Goal: Transaction & Acquisition: Download file/media

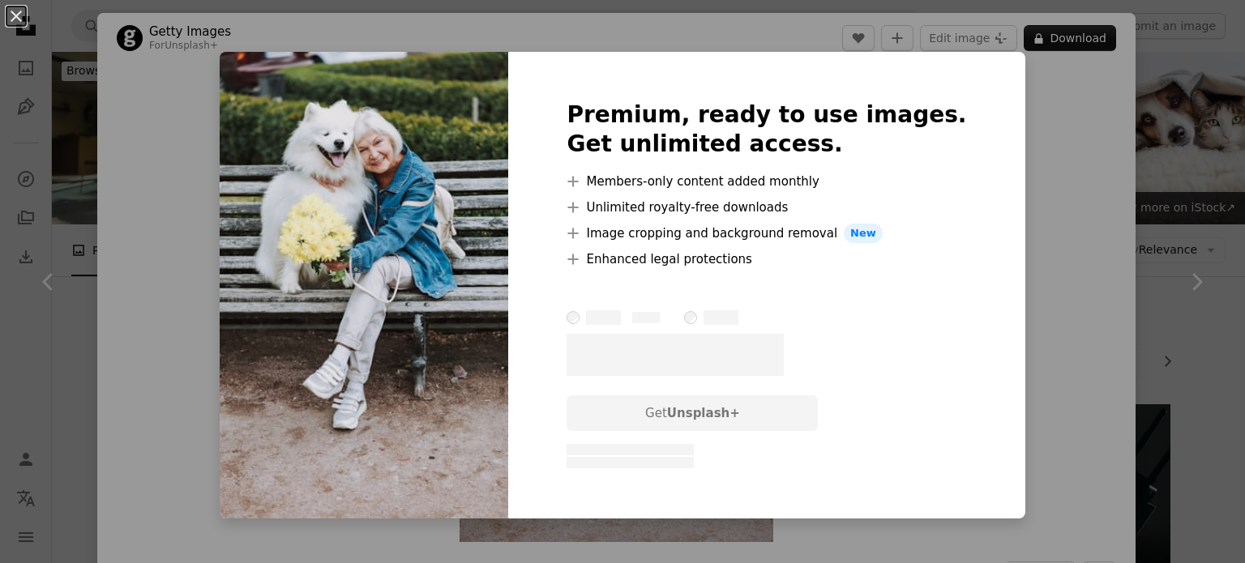
scroll to position [4760, 0]
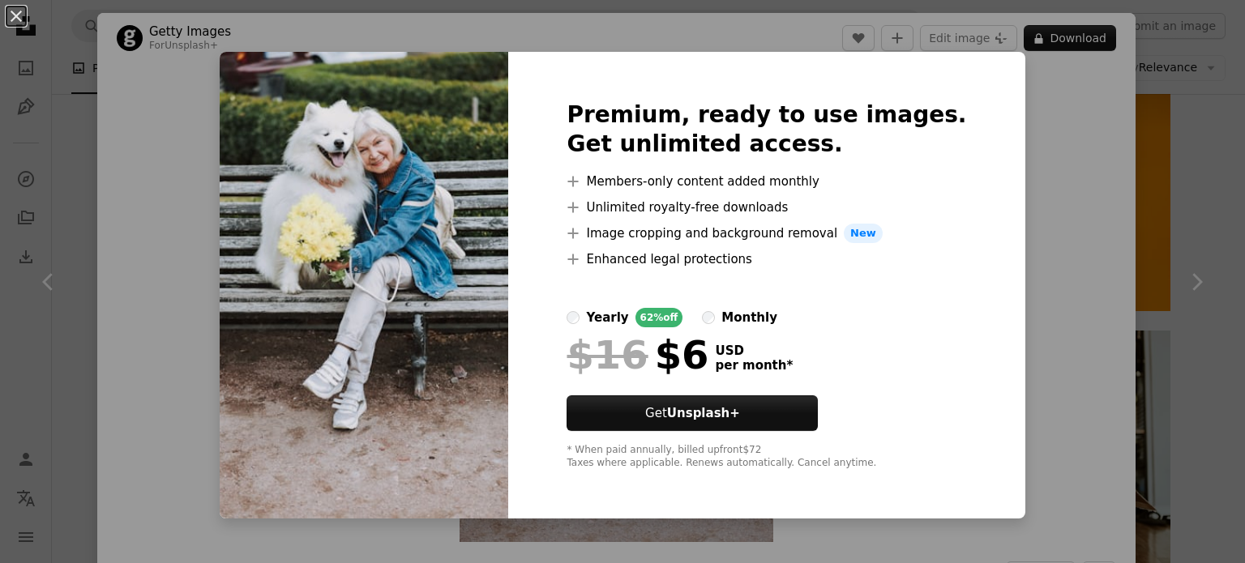
click at [1011, 98] on div "An X shape Premium, ready to use images. Get unlimited access. A plus sign Memb…" at bounding box center [622, 281] width 1245 height 563
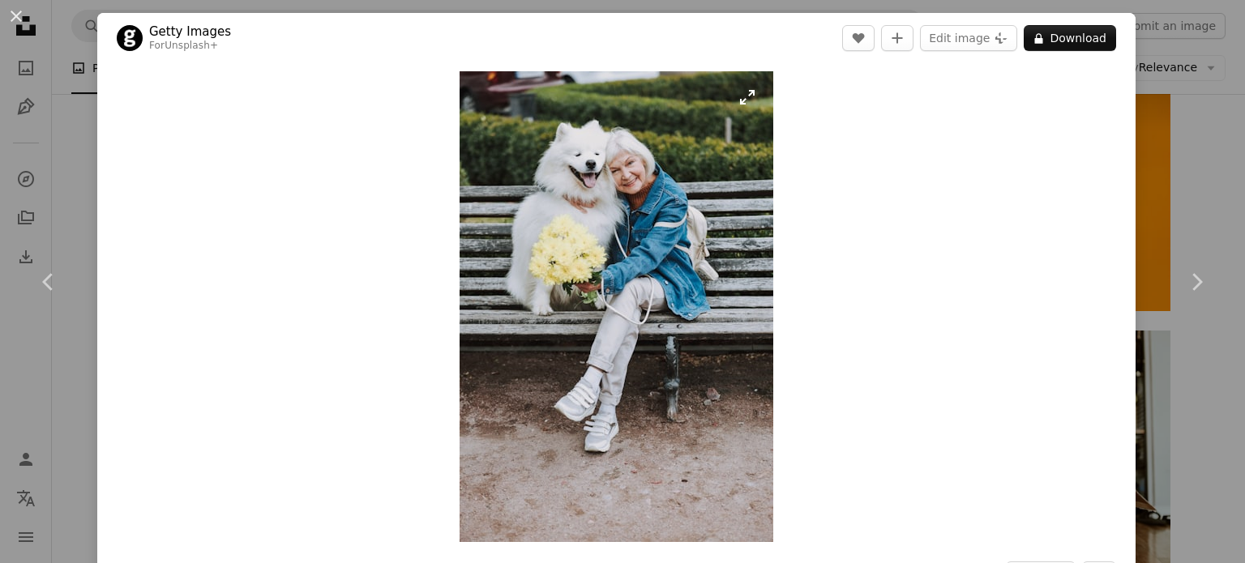
click at [629, 162] on img "Zoom in on this image" at bounding box center [616, 306] width 314 height 471
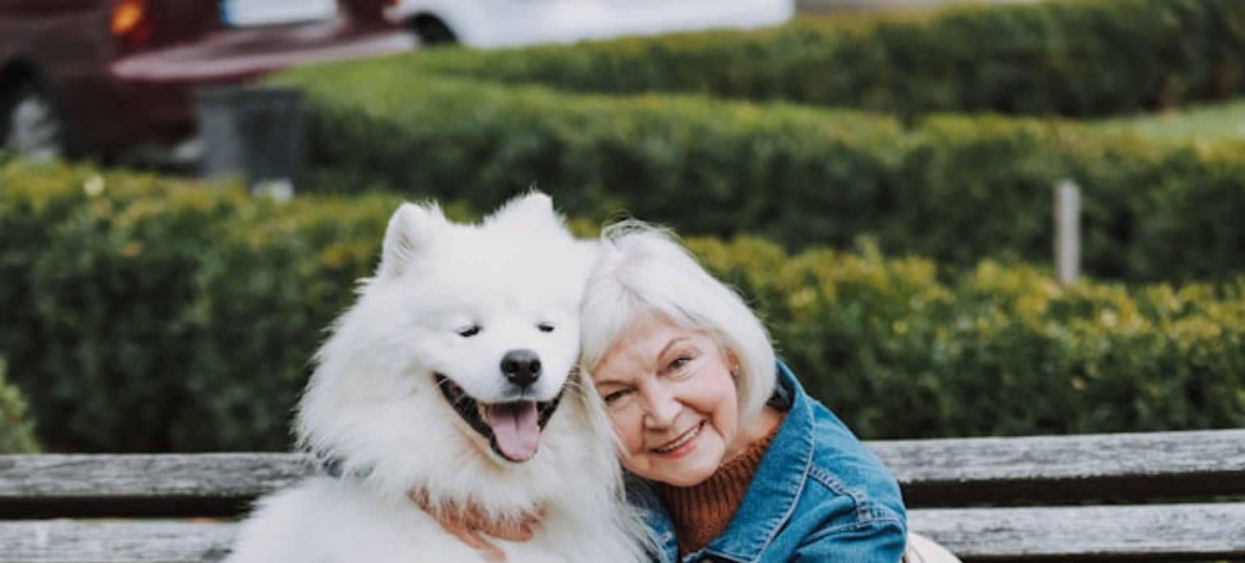
scroll to position [634, 0]
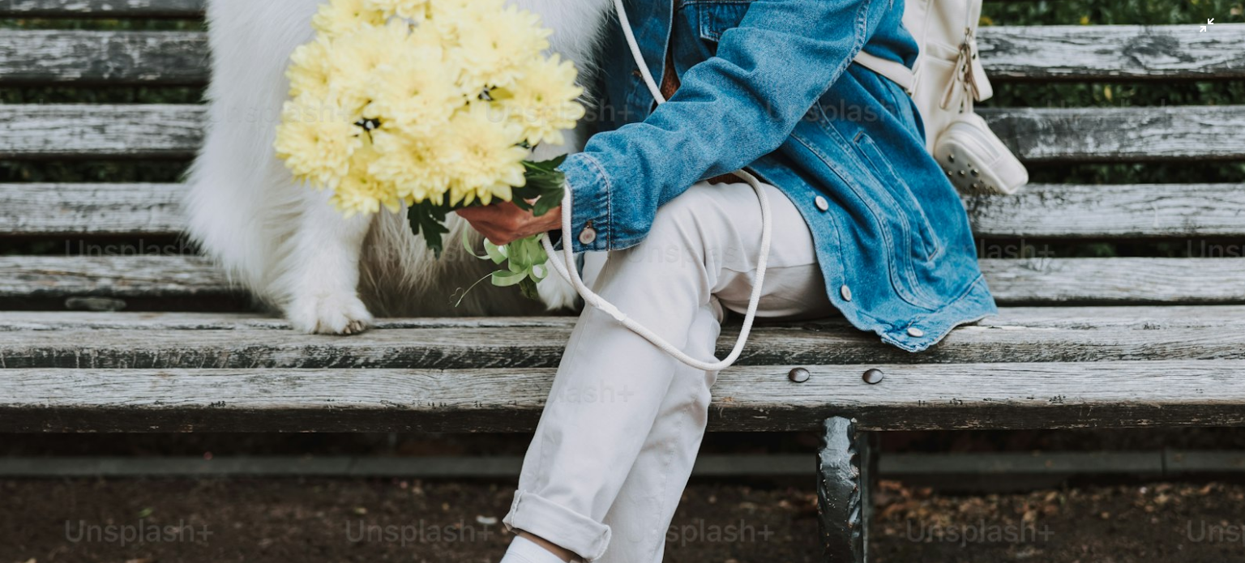
click at [629, 162] on img "Zoom out on this image" at bounding box center [622, 299] width 1246 height 1869
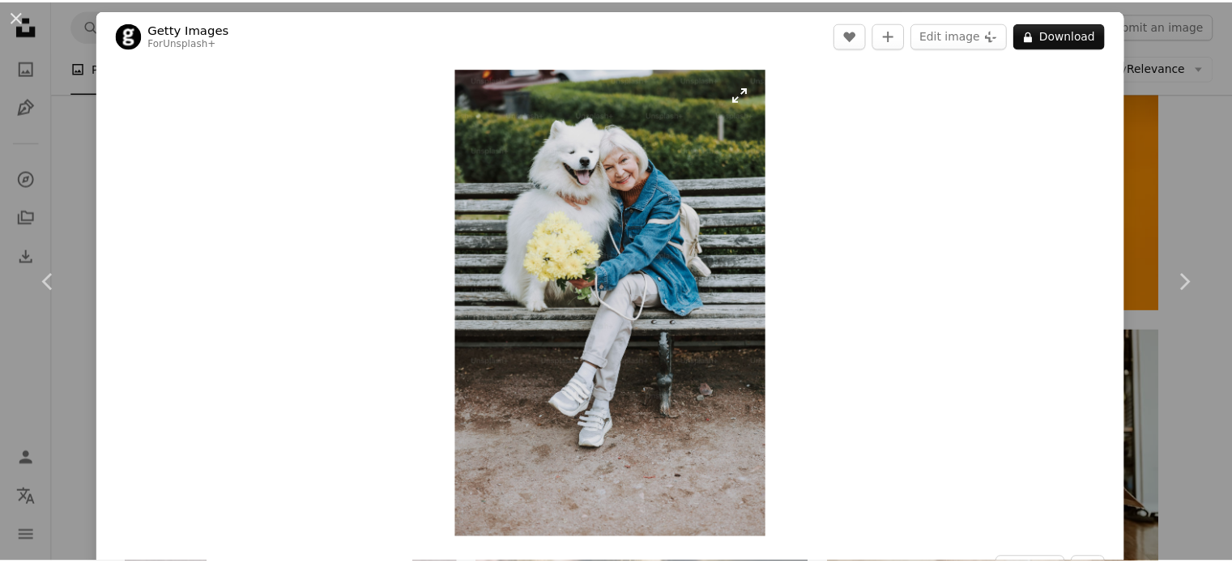
scroll to position [0, 0]
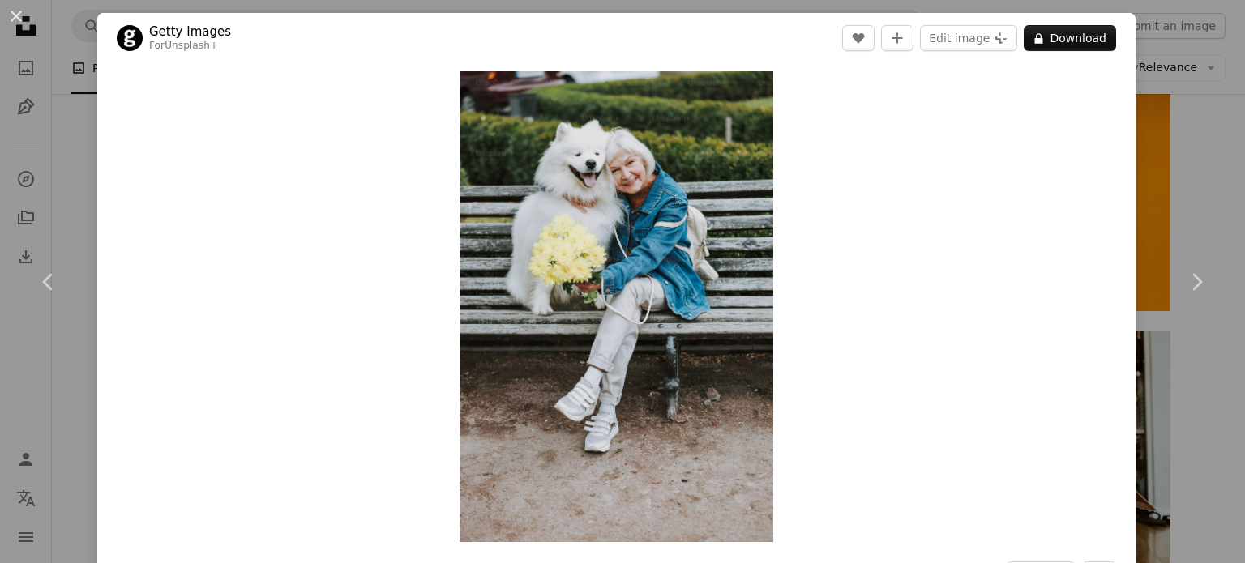
click at [1152, 81] on div "An X shape Chevron left Chevron right Getty Images For Unsplash+ A heart A plus…" at bounding box center [622, 281] width 1245 height 563
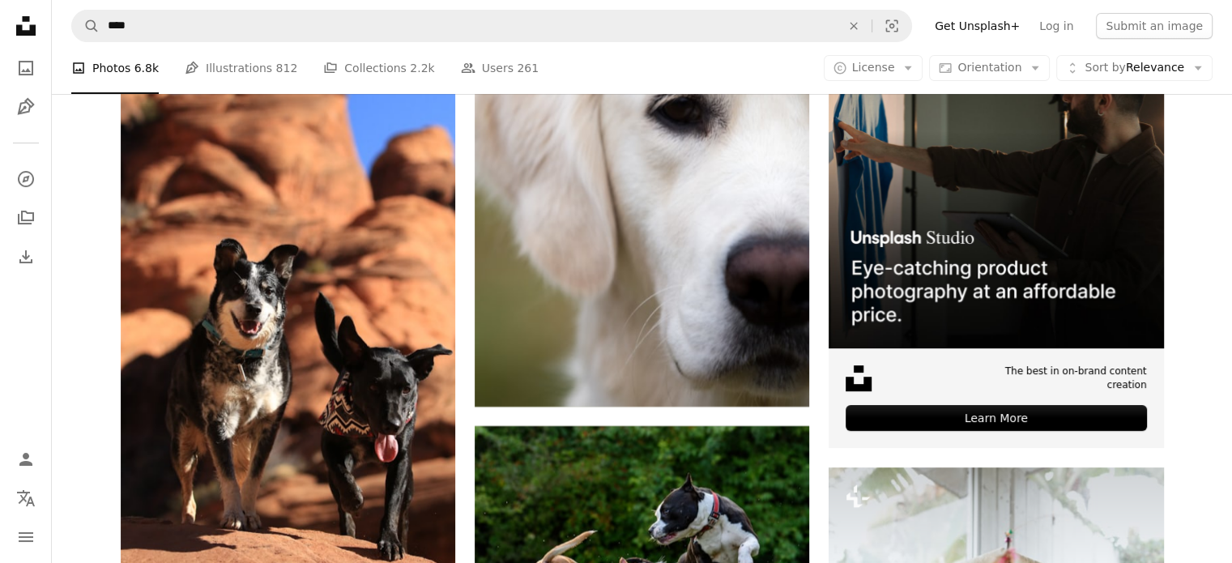
scroll to position [6624, 0]
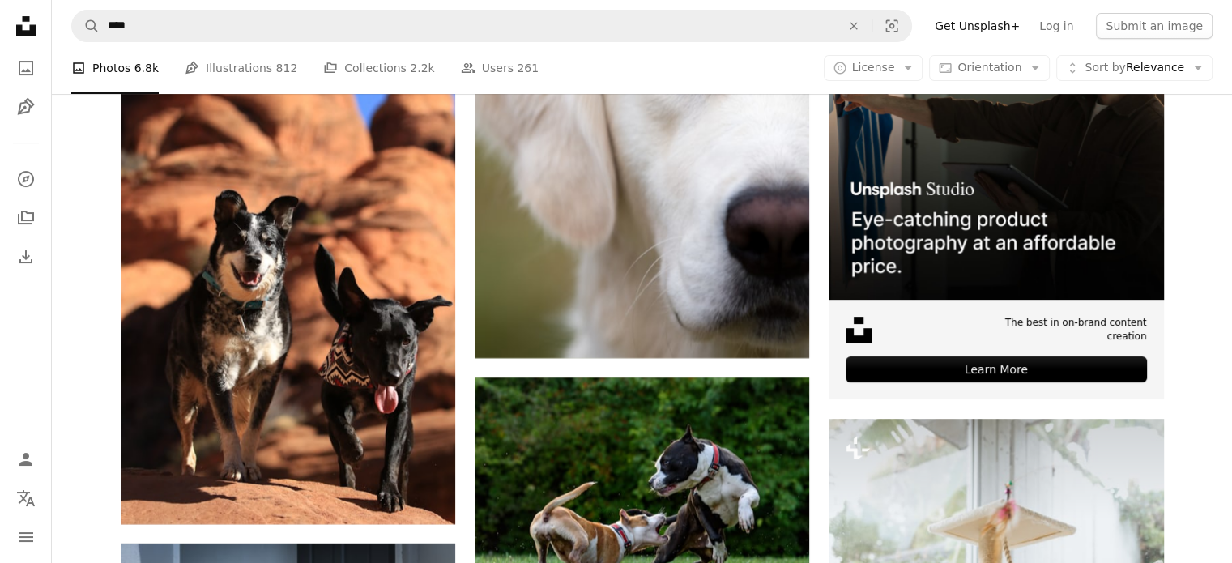
click at [133, 7] on nav "A magnifying glass **** An X shape Visual search Filters Get Unsplash+ Log in S…" at bounding box center [642, 26] width 1180 height 52
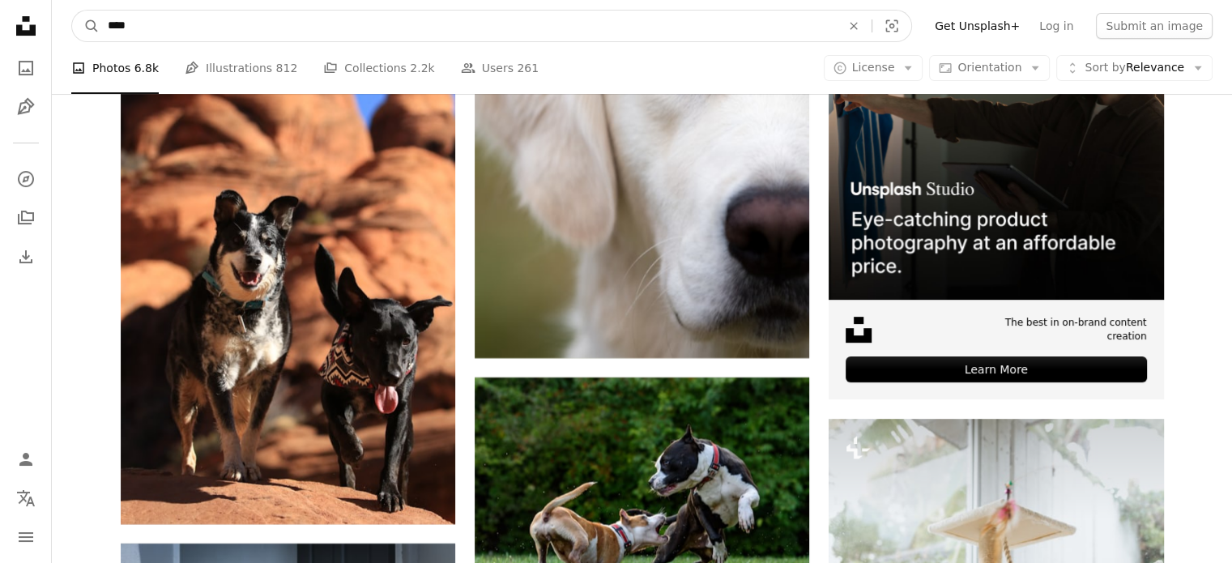
drag, startPoint x: 88, startPoint y: 19, endPoint x: 39, endPoint y: 23, distance: 48.8
type input "*********"
click at [72, 11] on button "A magnifying glass" at bounding box center [86, 26] width 28 height 31
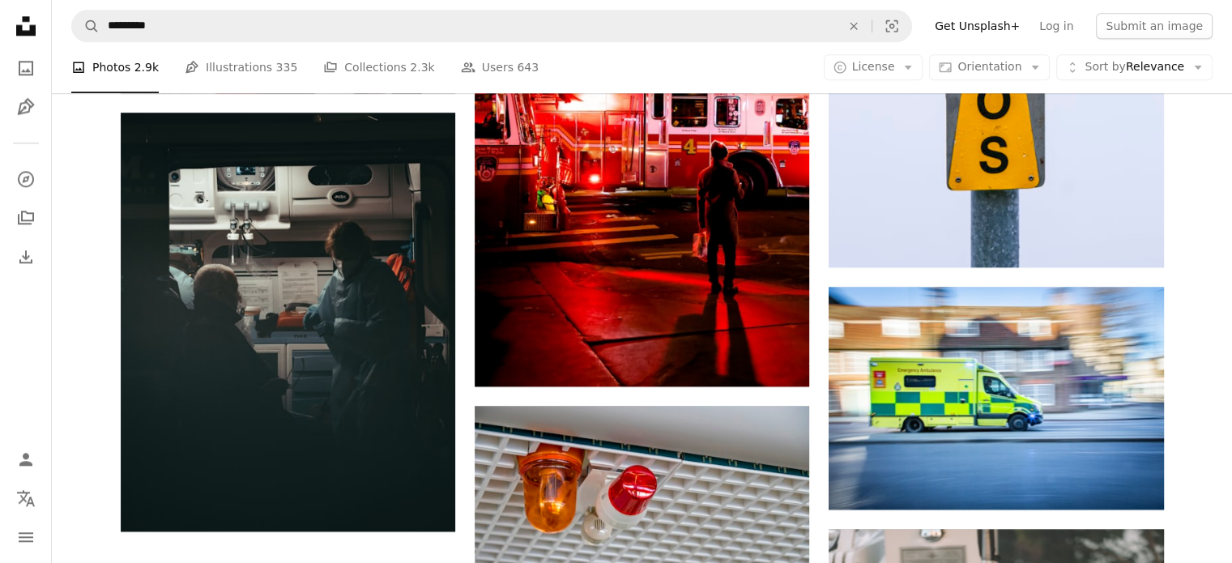
scroll to position [2252, 0]
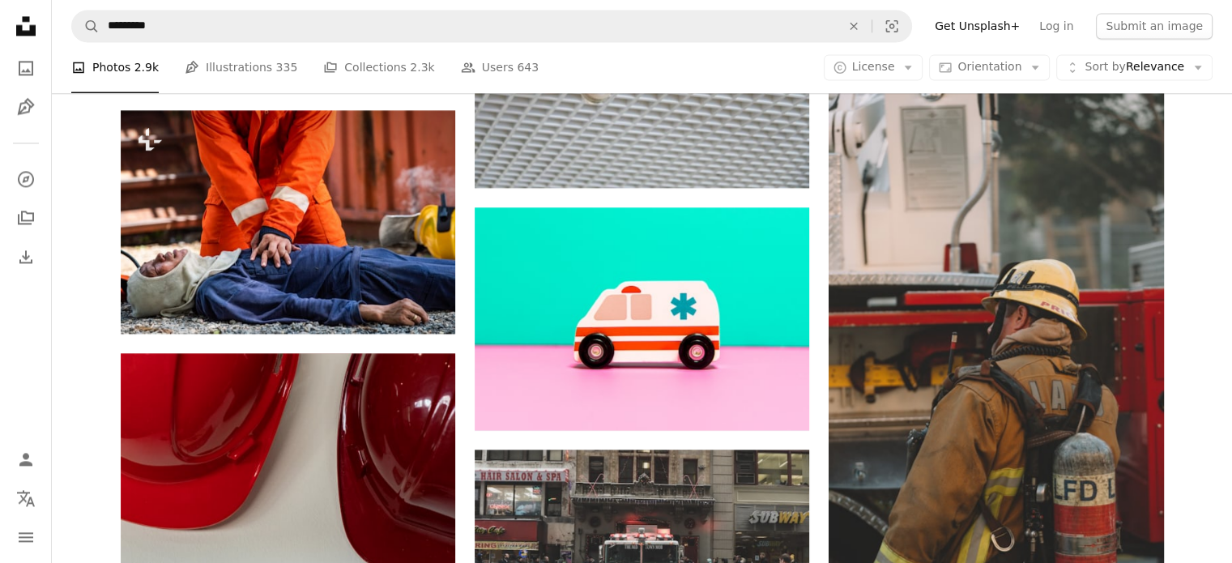
scroll to position [2171, 0]
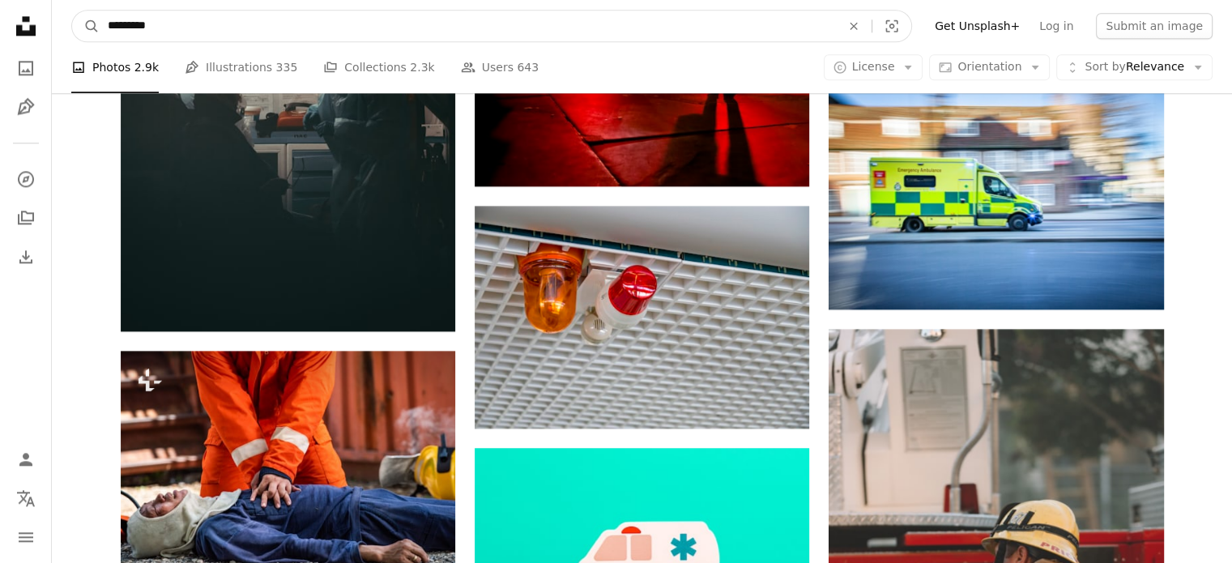
drag, startPoint x: 186, startPoint y: 28, endPoint x: 58, endPoint y: 22, distance: 129.0
click at [58, 22] on nav "A magnifying glass ********* An X shape Visual search Filters Get Unsplash+ Log…" at bounding box center [642, 26] width 1180 height 52
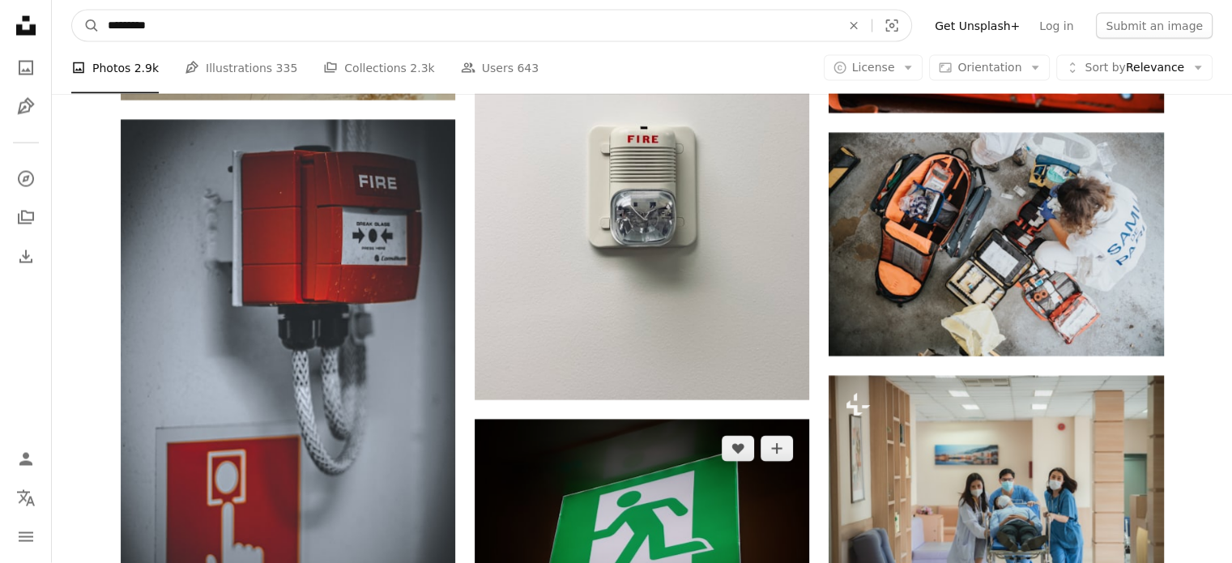
scroll to position [3386, 0]
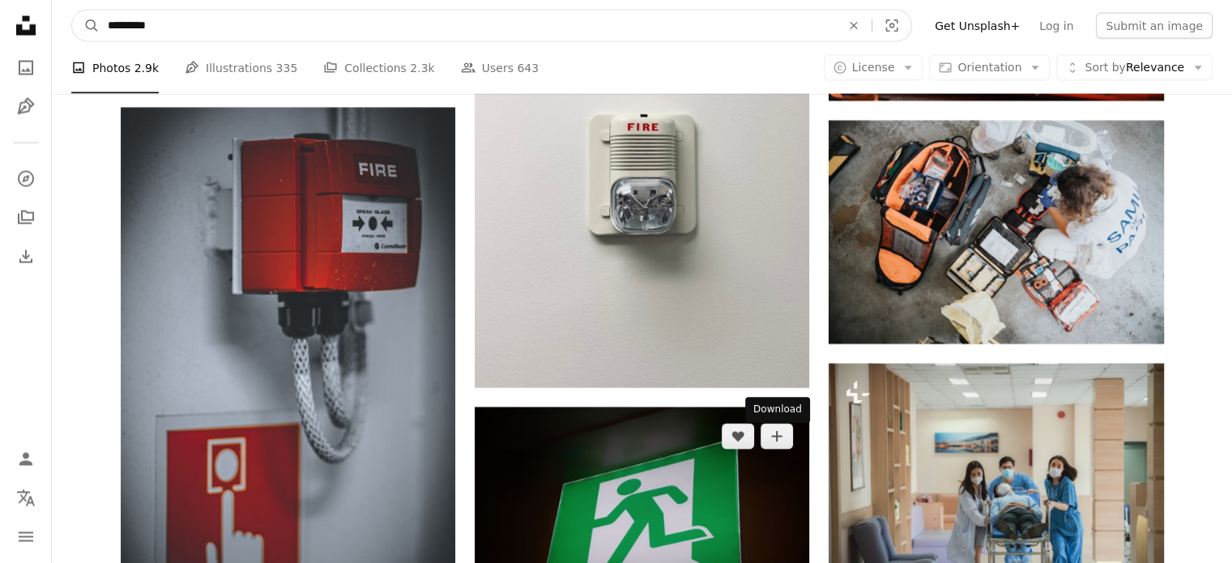
type input "*********"
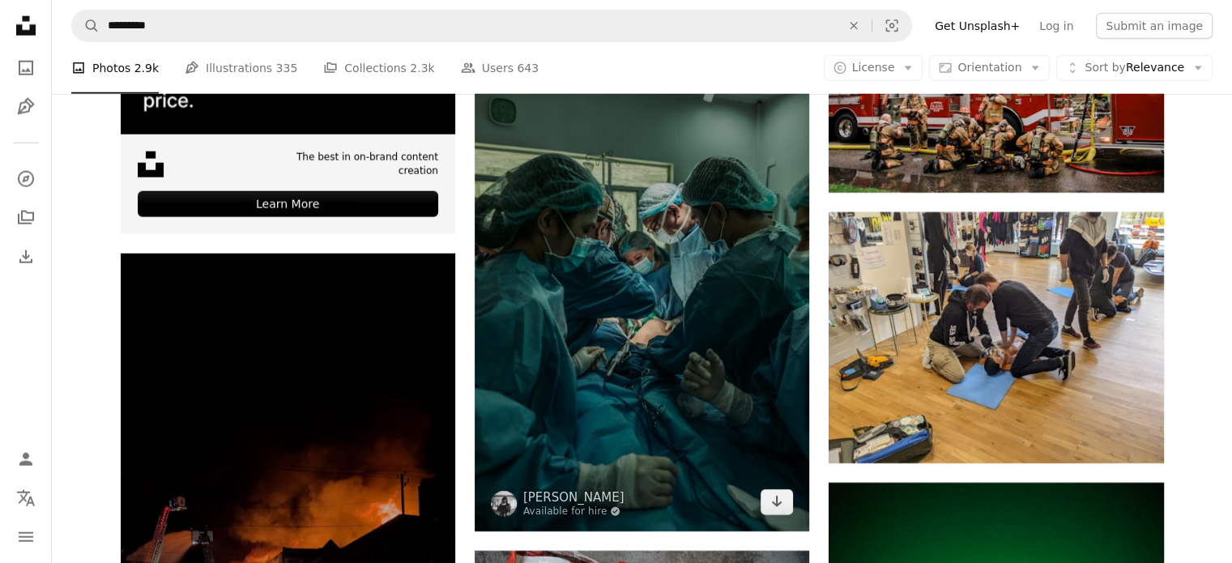
scroll to position [4277, 0]
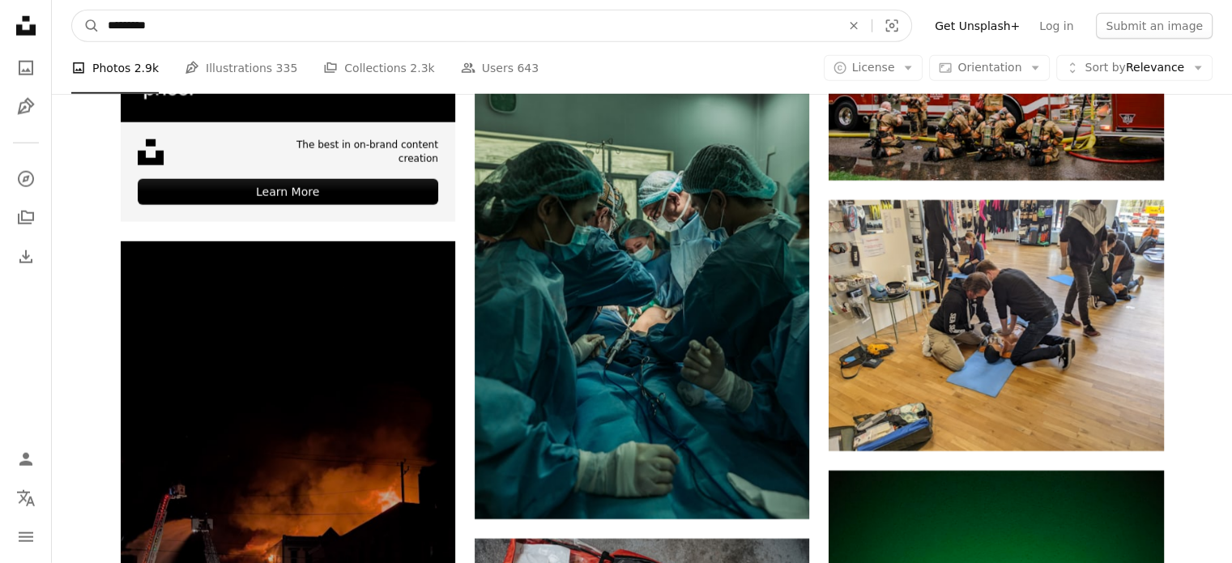
click at [305, 17] on input "*********" at bounding box center [468, 26] width 736 height 31
click at [72, 11] on button "A magnifying glass" at bounding box center [86, 26] width 28 height 31
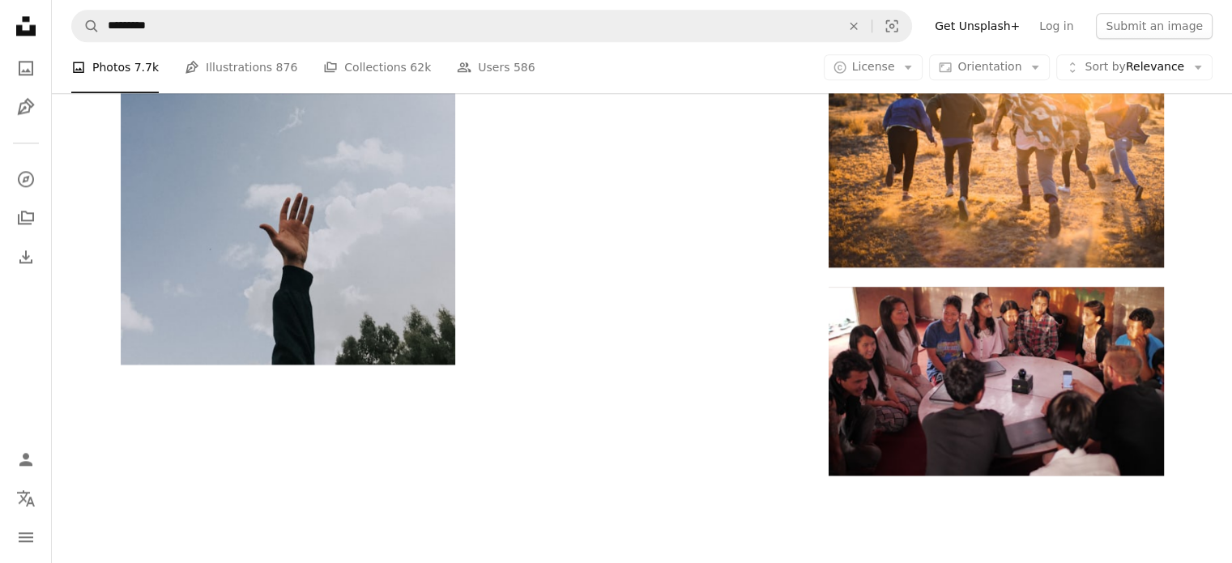
scroll to position [2161, 0]
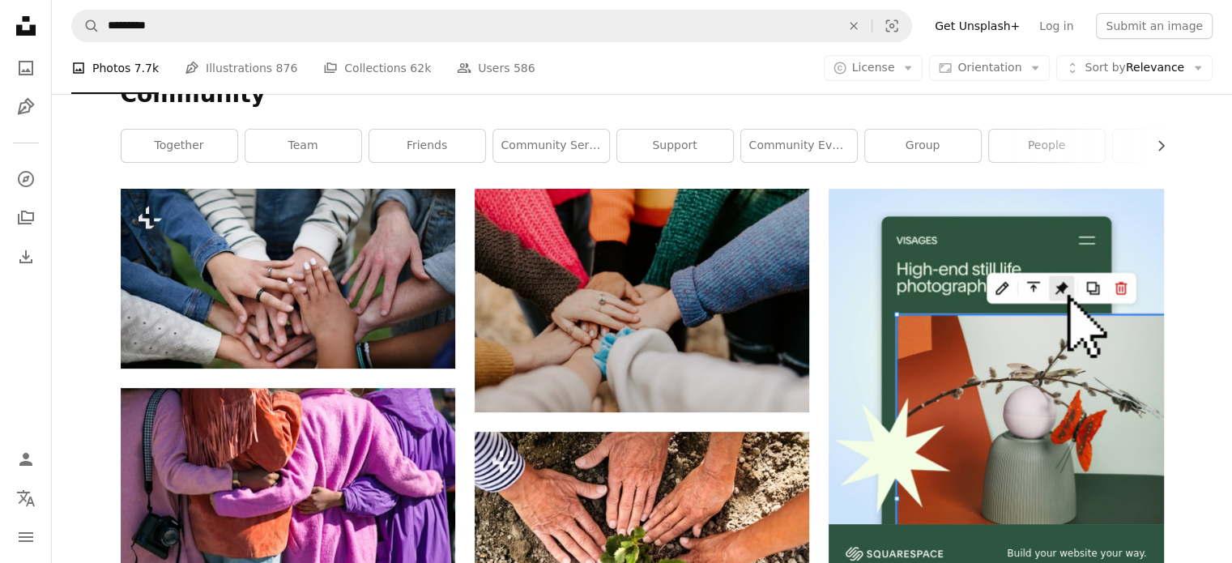
scroll to position [267, 0]
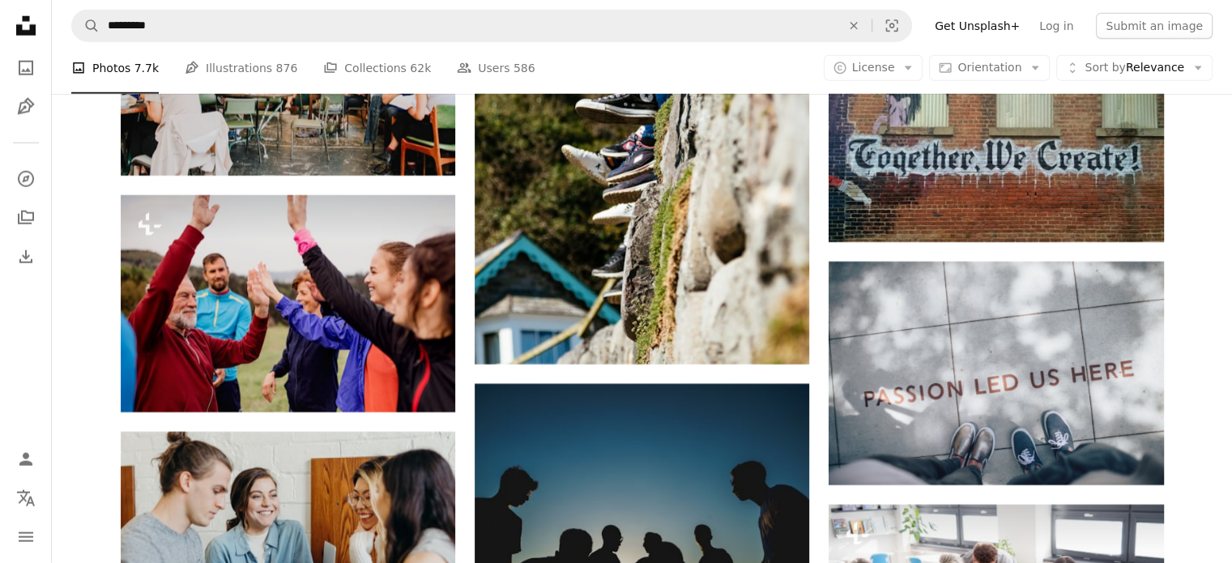
scroll to position [4165, 0]
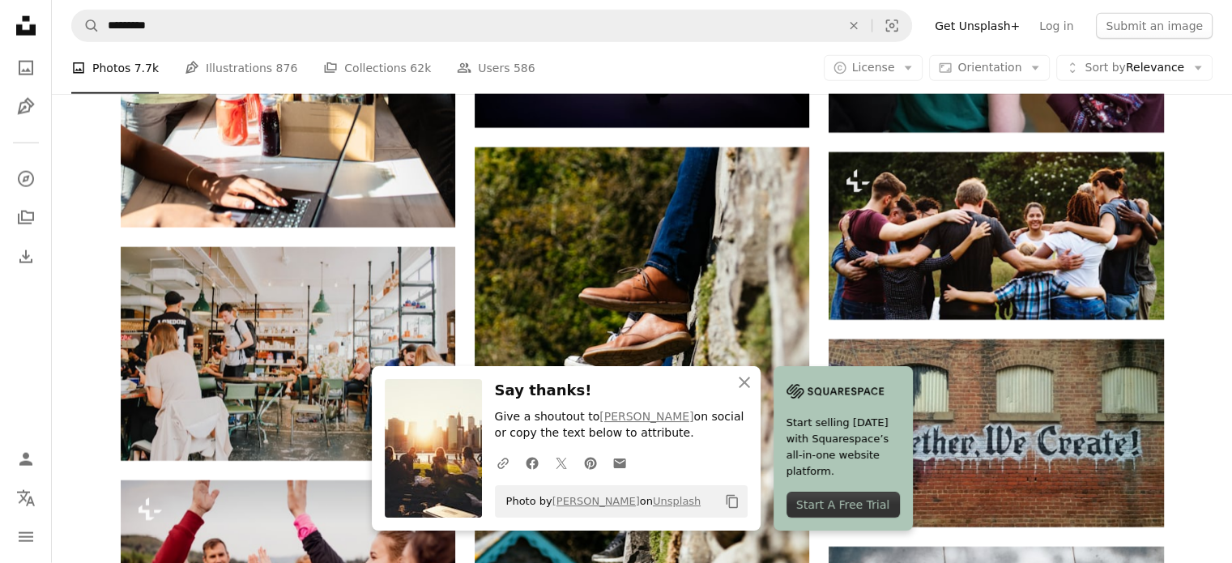
scroll to position [3921, 0]
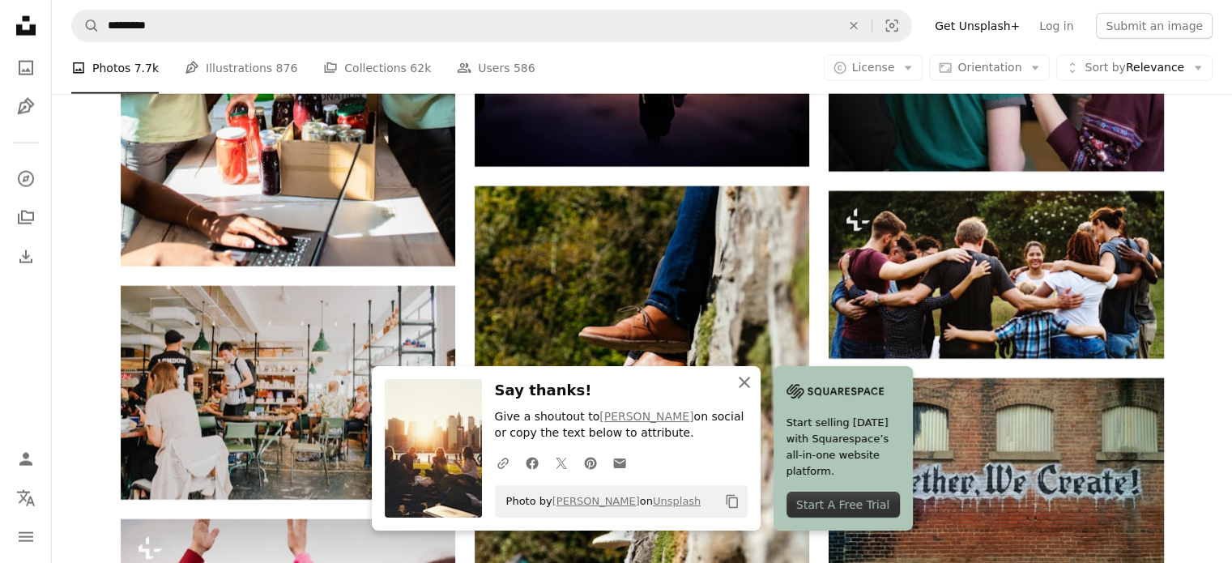
click at [754, 379] on icon "An X shape" at bounding box center [744, 382] width 19 height 19
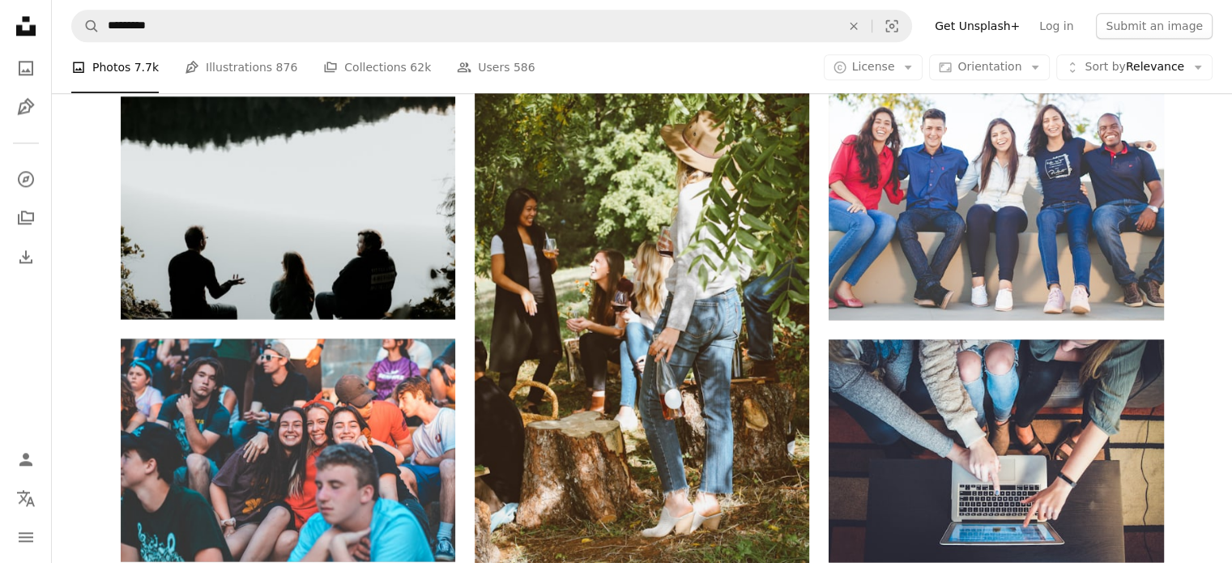
scroll to position [7973, 0]
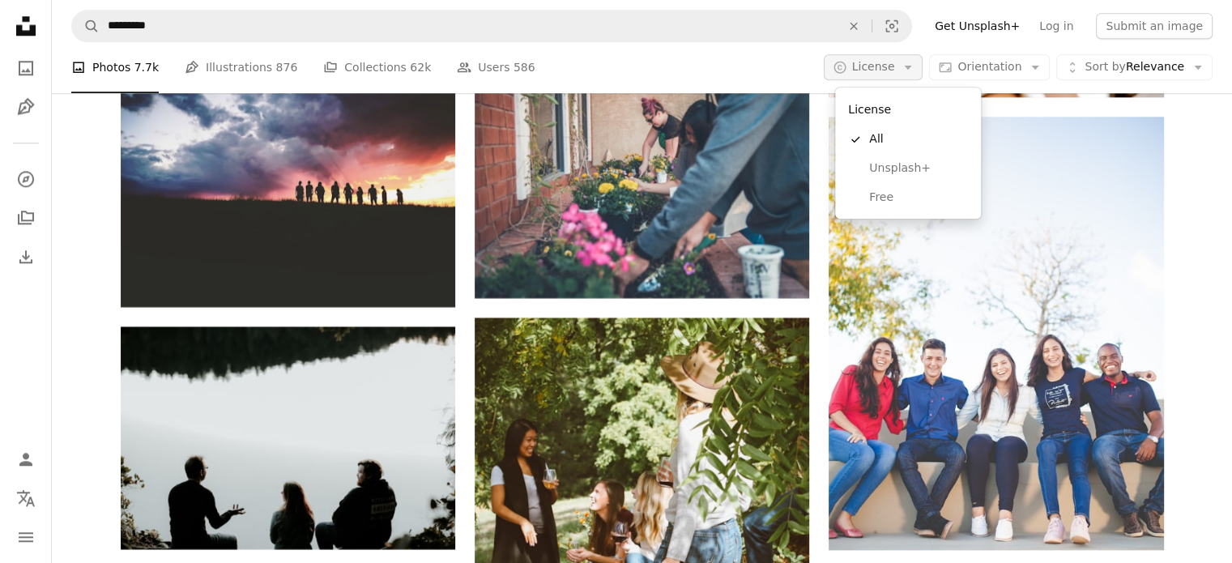
click at [911, 67] on icon "Arrow down" at bounding box center [908, 68] width 15 height 15
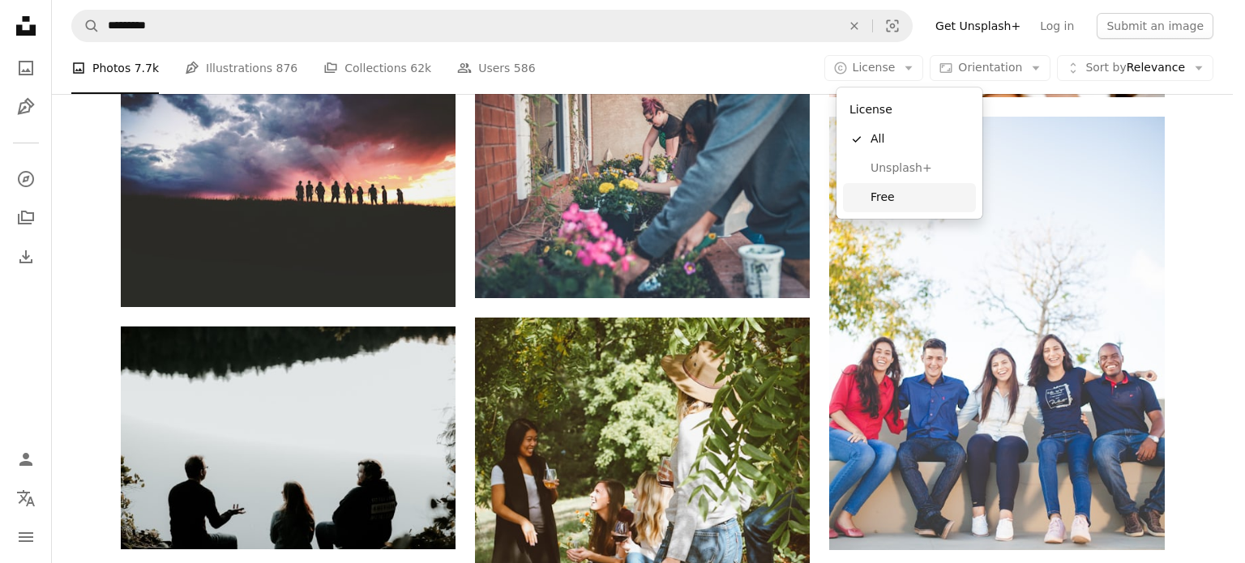
click at [885, 202] on span "Free" at bounding box center [919, 198] width 99 height 16
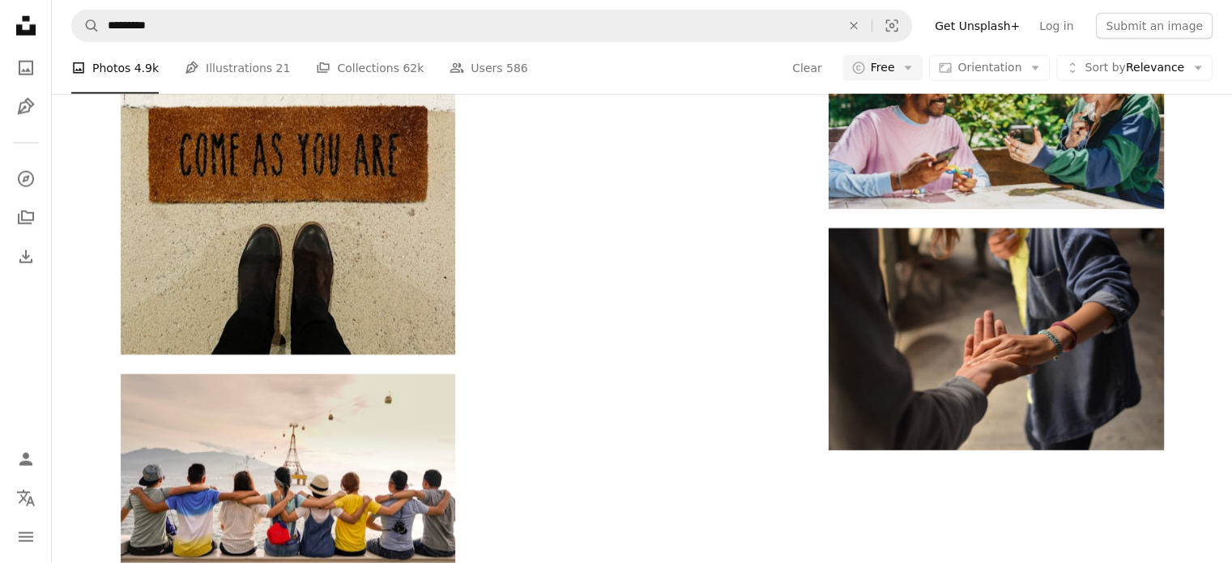
scroll to position [648, 0]
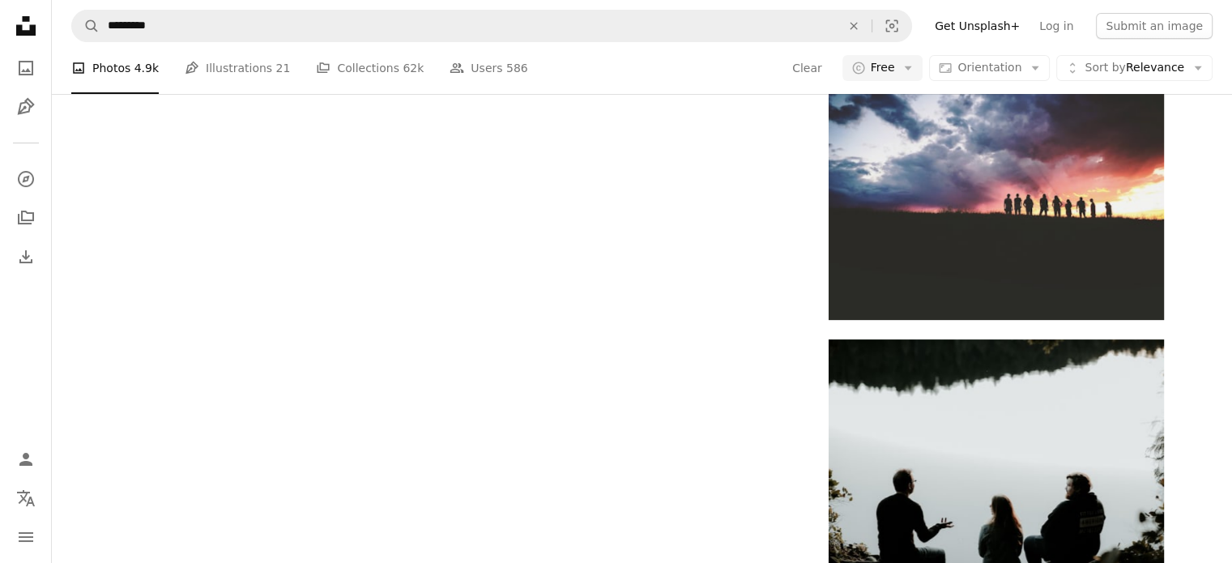
scroll to position [3403, 0]
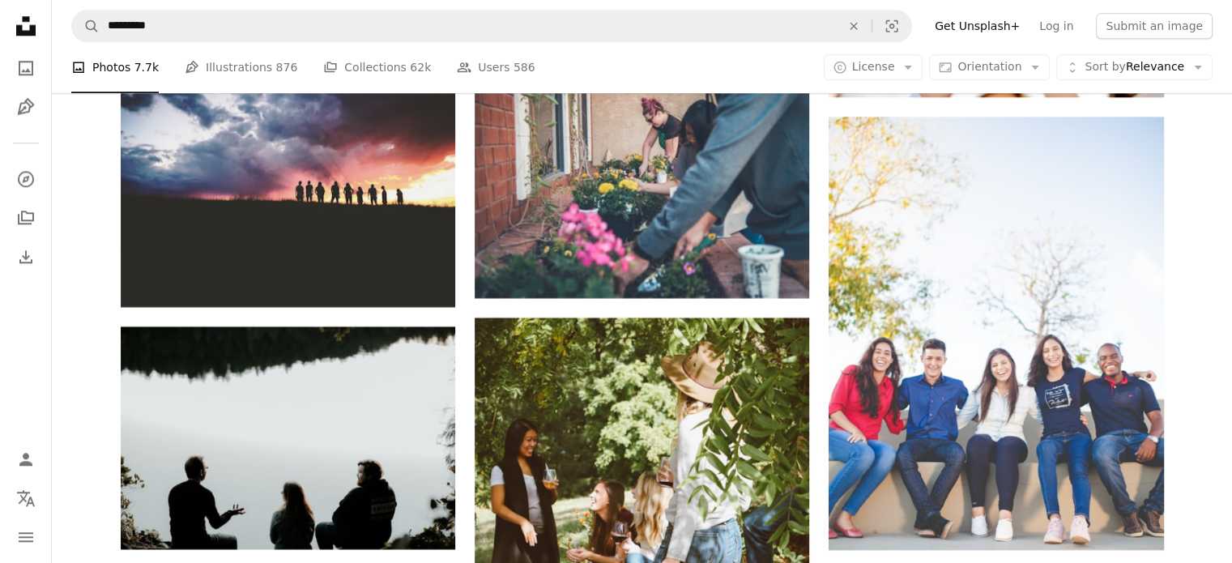
scroll to position [81, 0]
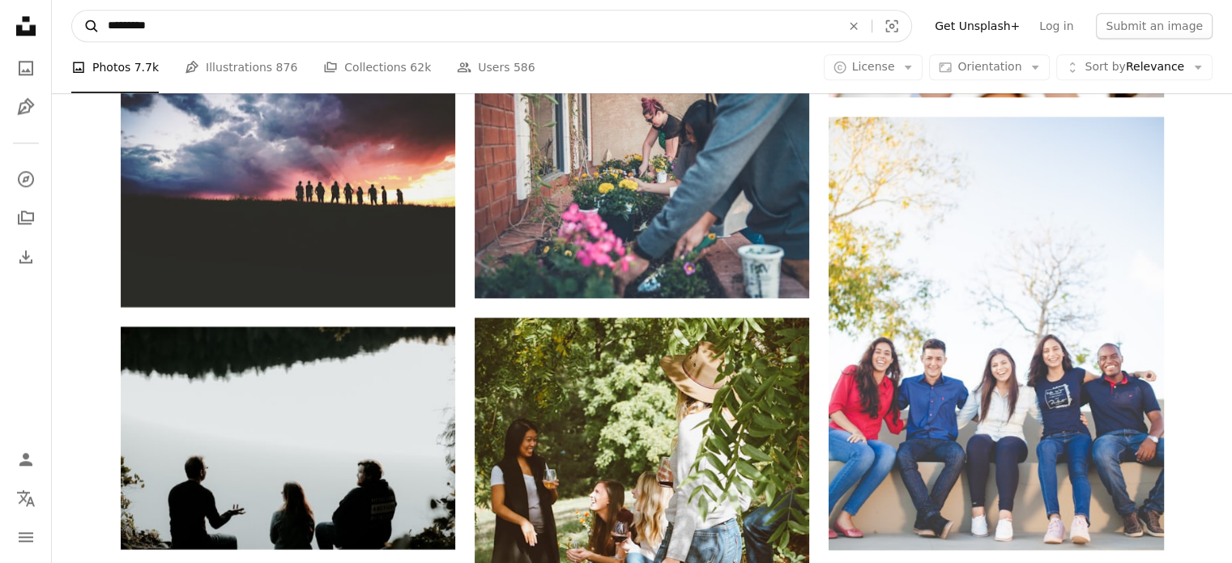
drag, startPoint x: 298, startPoint y: 35, endPoint x: 81, endPoint y: 32, distance: 217.2
click at [81, 32] on form "A magnifying glass ********* An X shape Visual search" at bounding box center [491, 26] width 841 height 32
type input "****"
click at [72, 11] on button "A magnifying glass" at bounding box center [86, 26] width 28 height 31
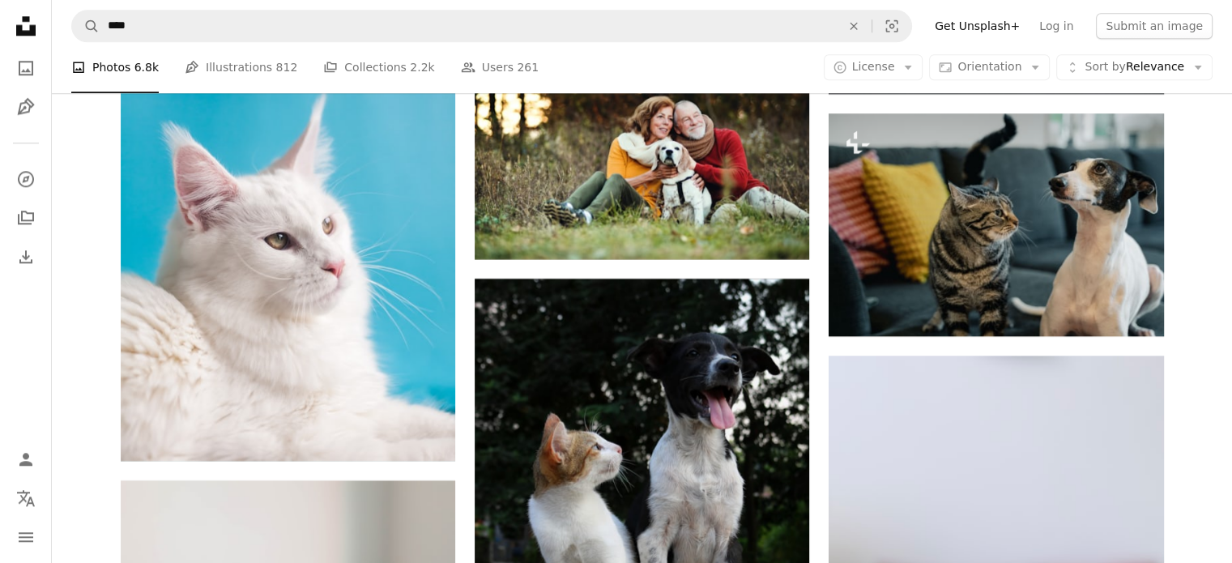
scroll to position [4942, 0]
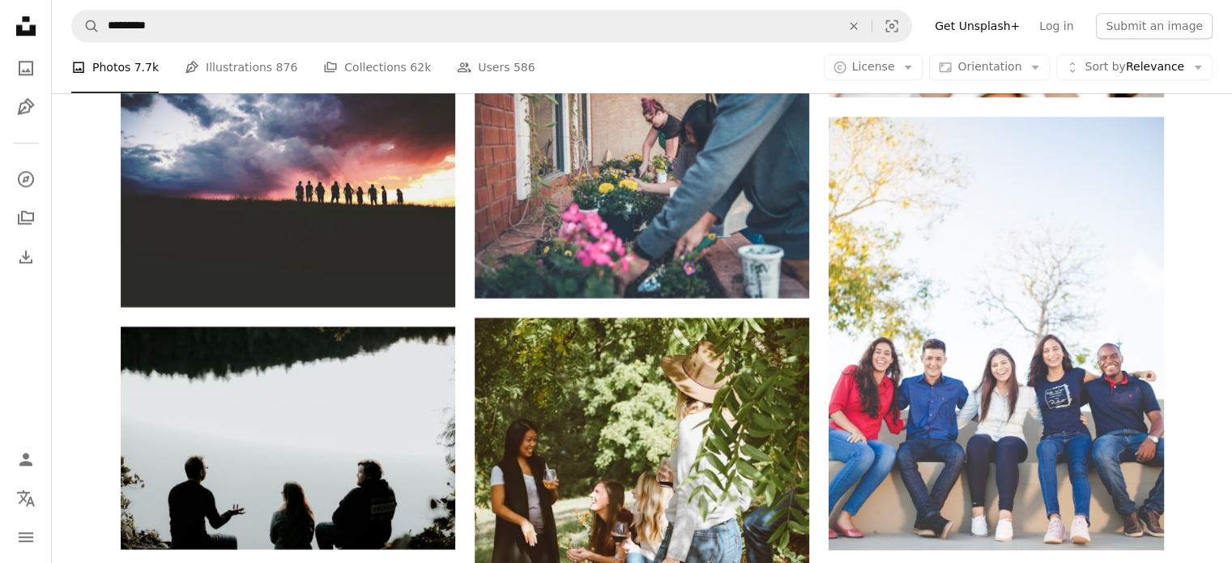
scroll to position [243, 0]
click at [890, 73] on span "License" at bounding box center [873, 67] width 43 height 13
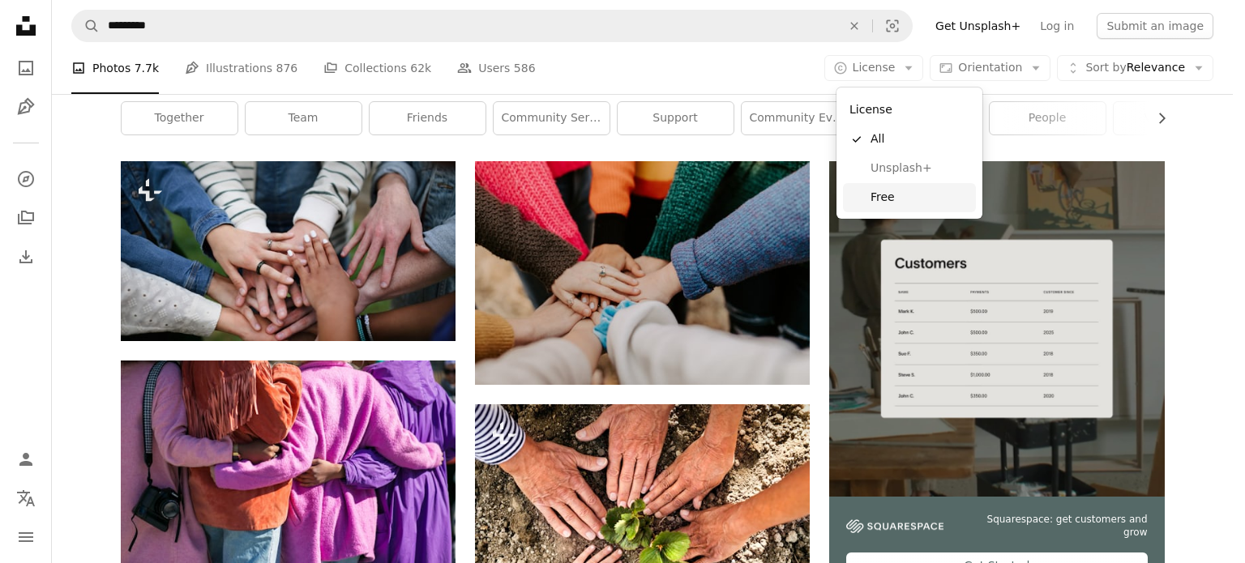
click at [891, 194] on span "Free" at bounding box center [919, 198] width 99 height 16
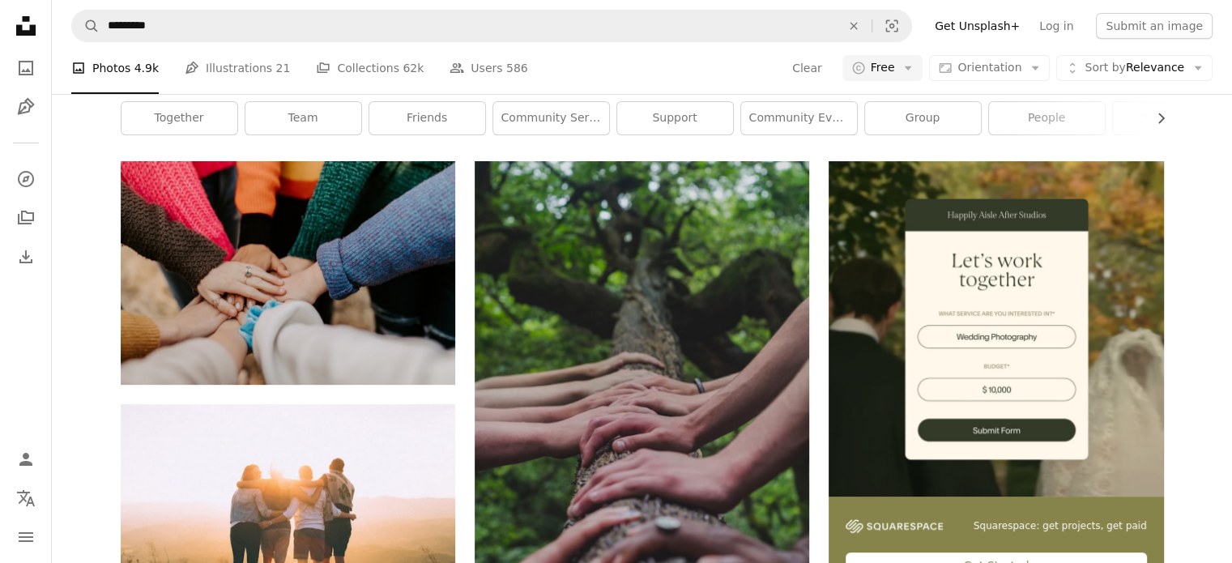
scroll to position [6482, 0]
